Goal: Check status: Check status

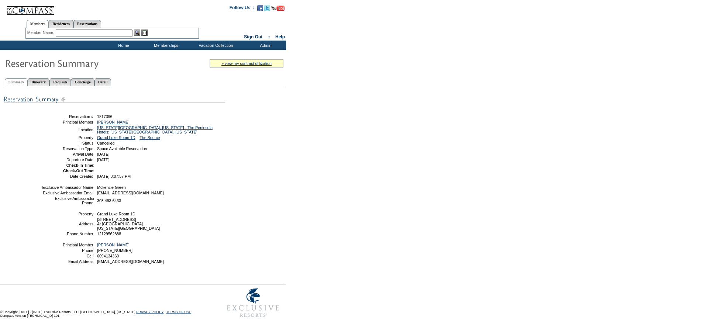
scroll to position [14, 0]
click at [111, 78] on link "Detail" at bounding box center [102, 82] width 17 height 8
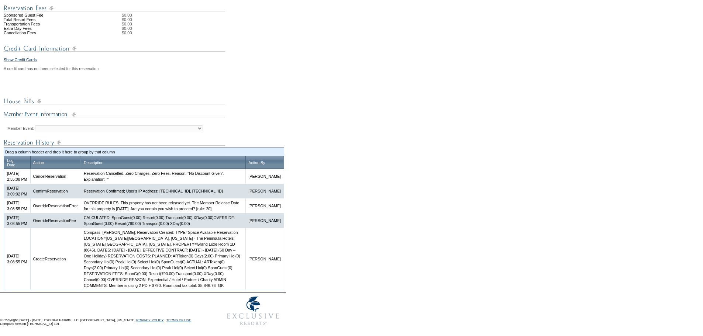
scroll to position [252, 0]
click at [245, 241] on td "Compass; Galen Kelly; Reservation Created: TYPE=Space Available Reservation LOC…" at bounding box center [163, 259] width 165 height 62
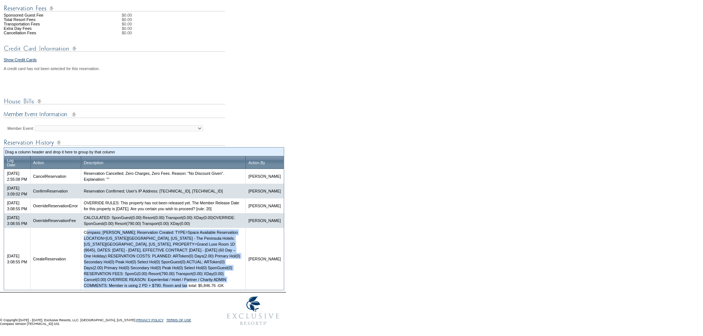
drag, startPoint x: 92, startPoint y: 230, endPoint x: 206, endPoint y: 284, distance: 126.2
click at [206, 284] on td "Compass; Galen Kelly; Reservation Created: TYPE=Space Available Reservation LOC…" at bounding box center [163, 259] width 165 height 62
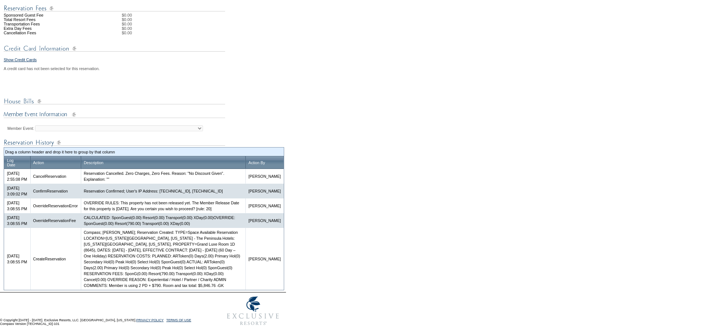
click at [468, 270] on form "Follow Us ::" at bounding box center [351, 47] width 703 height 563
click at [437, 221] on form "Follow Us ::" at bounding box center [351, 47] width 703 height 563
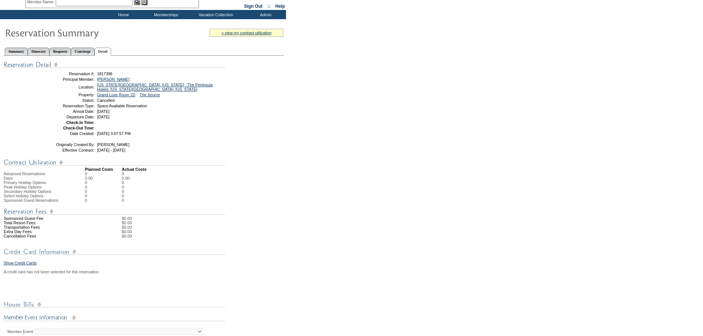
scroll to position [0, 0]
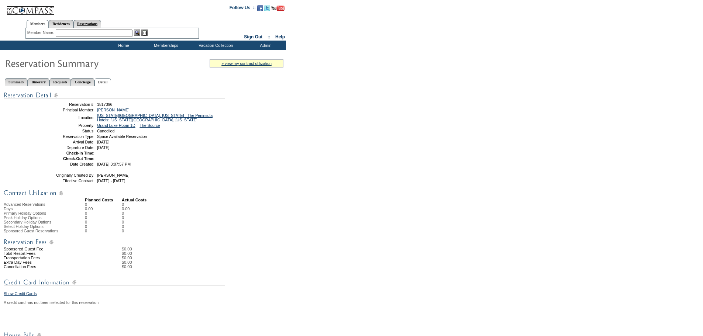
click at [97, 21] on link "Reservations" at bounding box center [87, 24] width 28 height 8
click at [66, 32] on input "text" at bounding box center [70, 33] width 32 height 7
paste input "1815688"
type input "1815688"
click at [93, 33] on img at bounding box center [91, 33] width 6 height 6
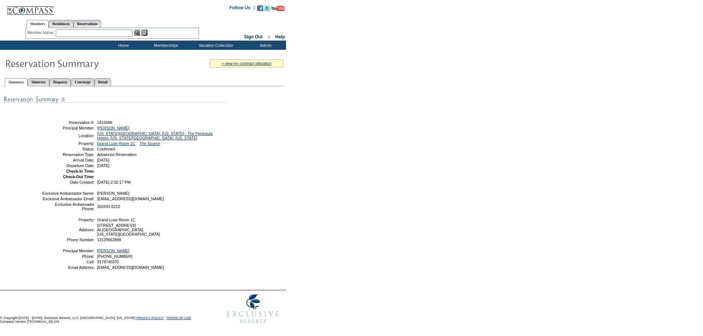
scroll to position [20, 0]
click at [111, 78] on link "Detail" at bounding box center [102, 82] width 17 height 8
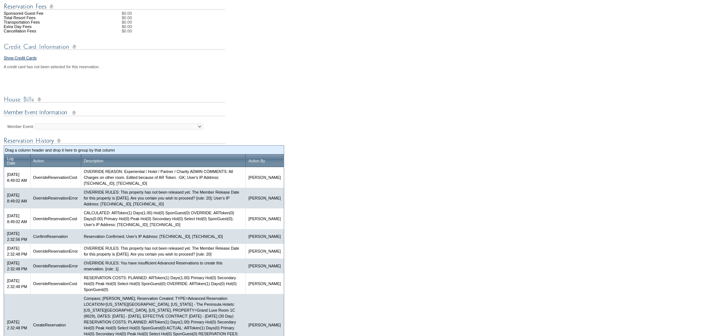
scroll to position [332, 0]
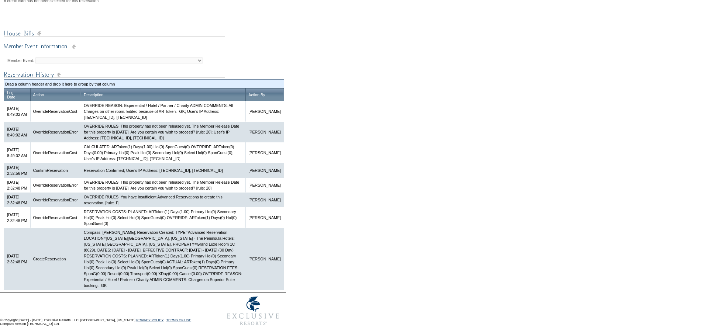
click at [427, 187] on form "Follow Us ::" at bounding box center [351, 10] width 703 height 637
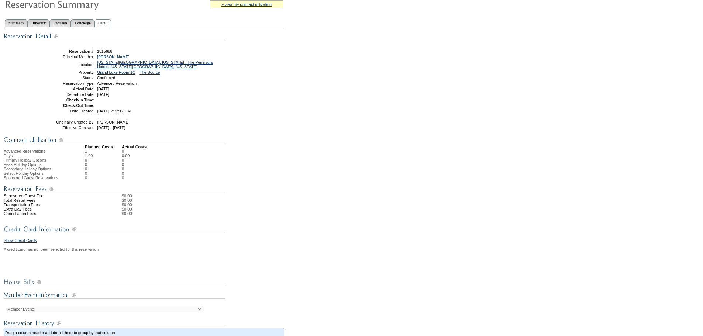
scroll to position [0, 0]
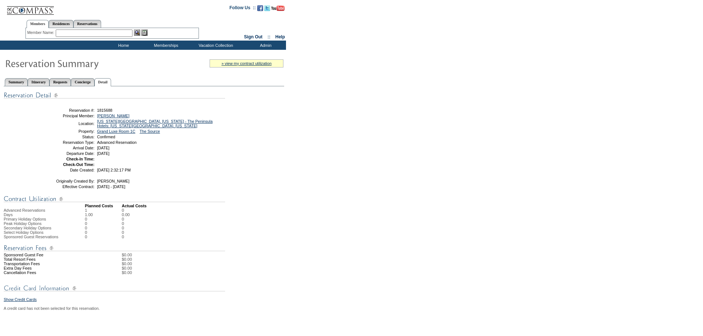
drag, startPoint x: 103, startPoint y: 25, endPoint x: 80, endPoint y: 35, distance: 25.3
click at [101, 25] on link "Reservations" at bounding box center [87, 24] width 28 height 8
click at [77, 35] on input "text" at bounding box center [70, 33] width 32 height 7
paste input "1751289"
type input "1751289"
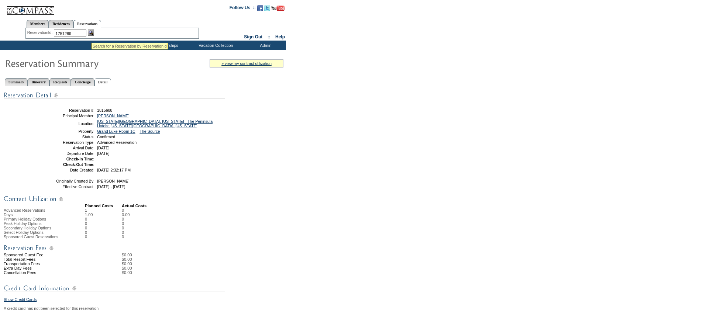
click at [91, 34] on img at bounding box center [91, 33] width 6 height 6
